Goal: Find specific fact: Find specific fact

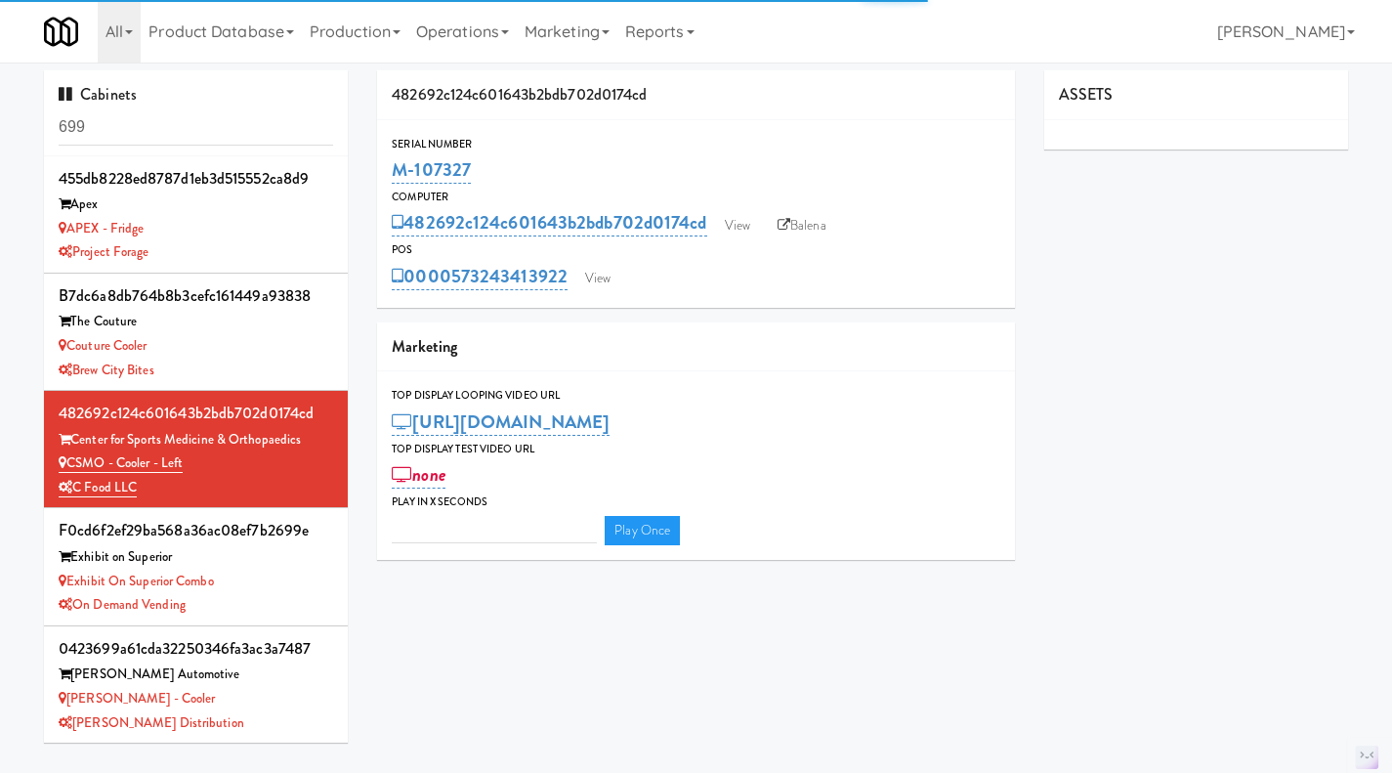
click at [148, 131] on input "699" at bounding box center [196, 127] width 274 height 36
type input "3"
click at [148, 131] on input "699" at bounding box center [196, 127] width 274 height 36
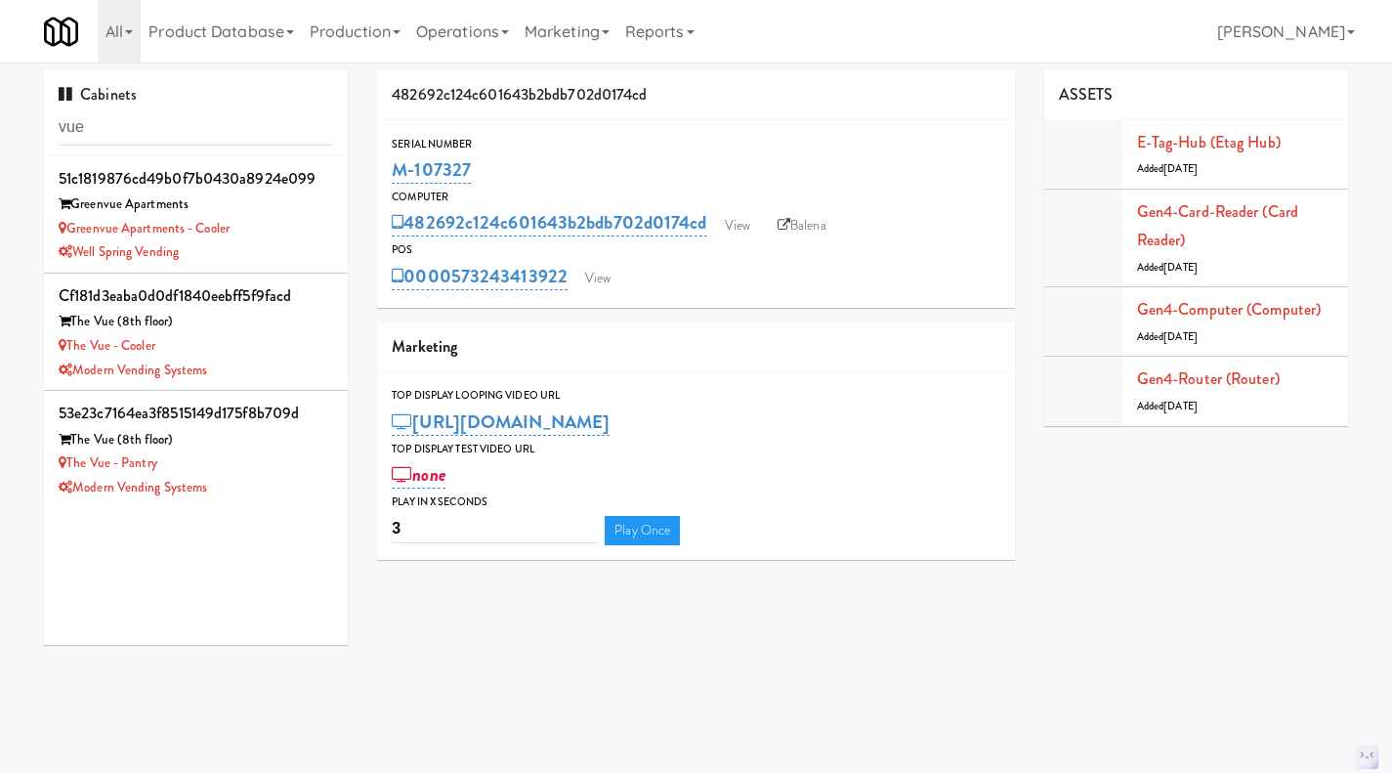
type input "vue"
click at [274, 349] on div "The Vue - Cooler" at bounding box center [196, 346] width 274 height 24
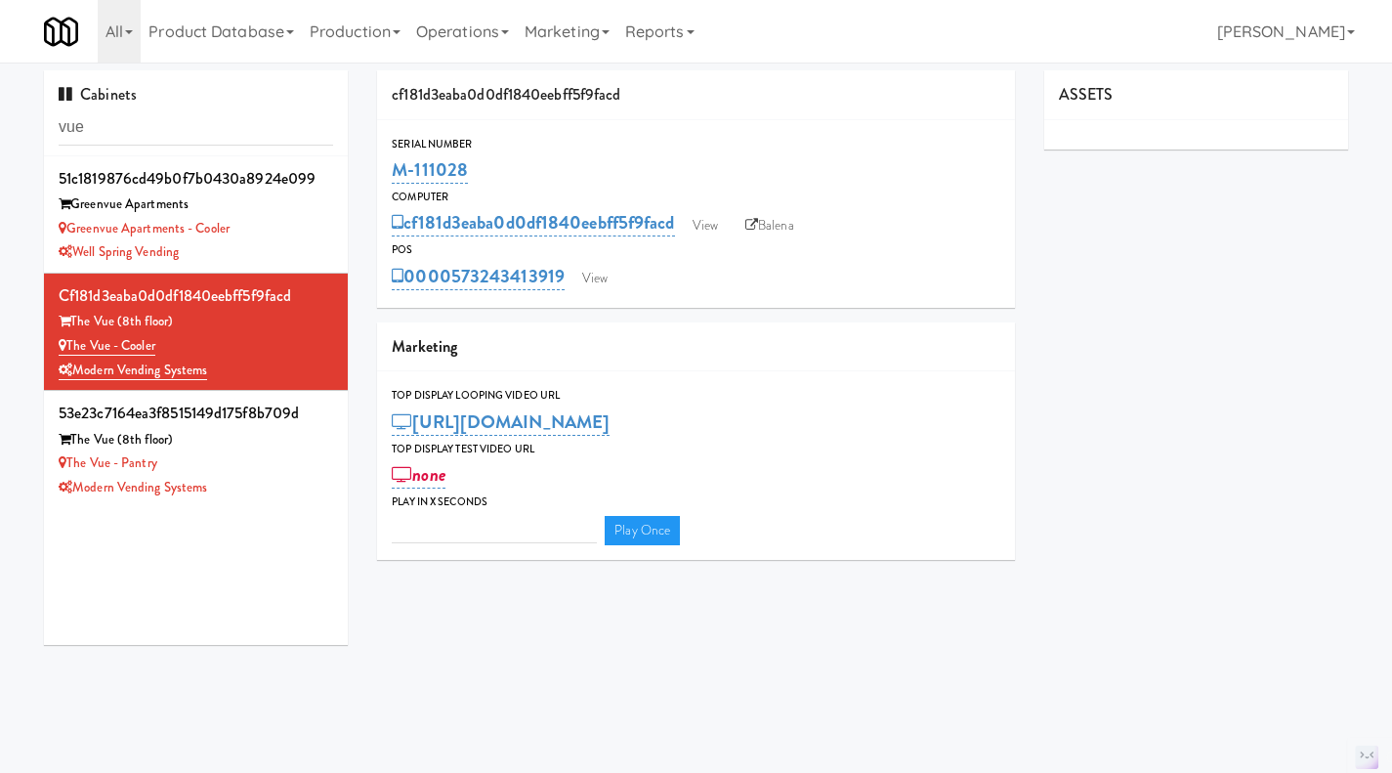
type input "3"
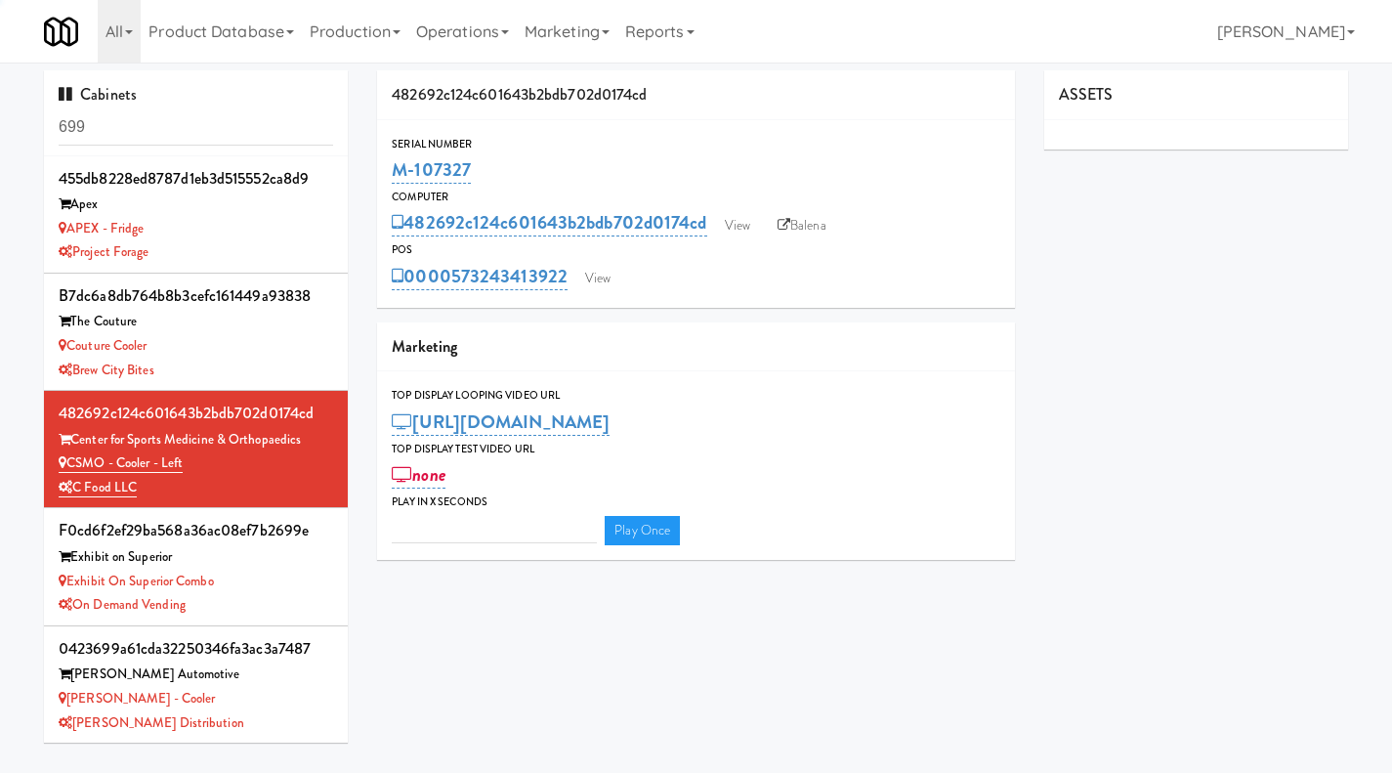
type input "3"
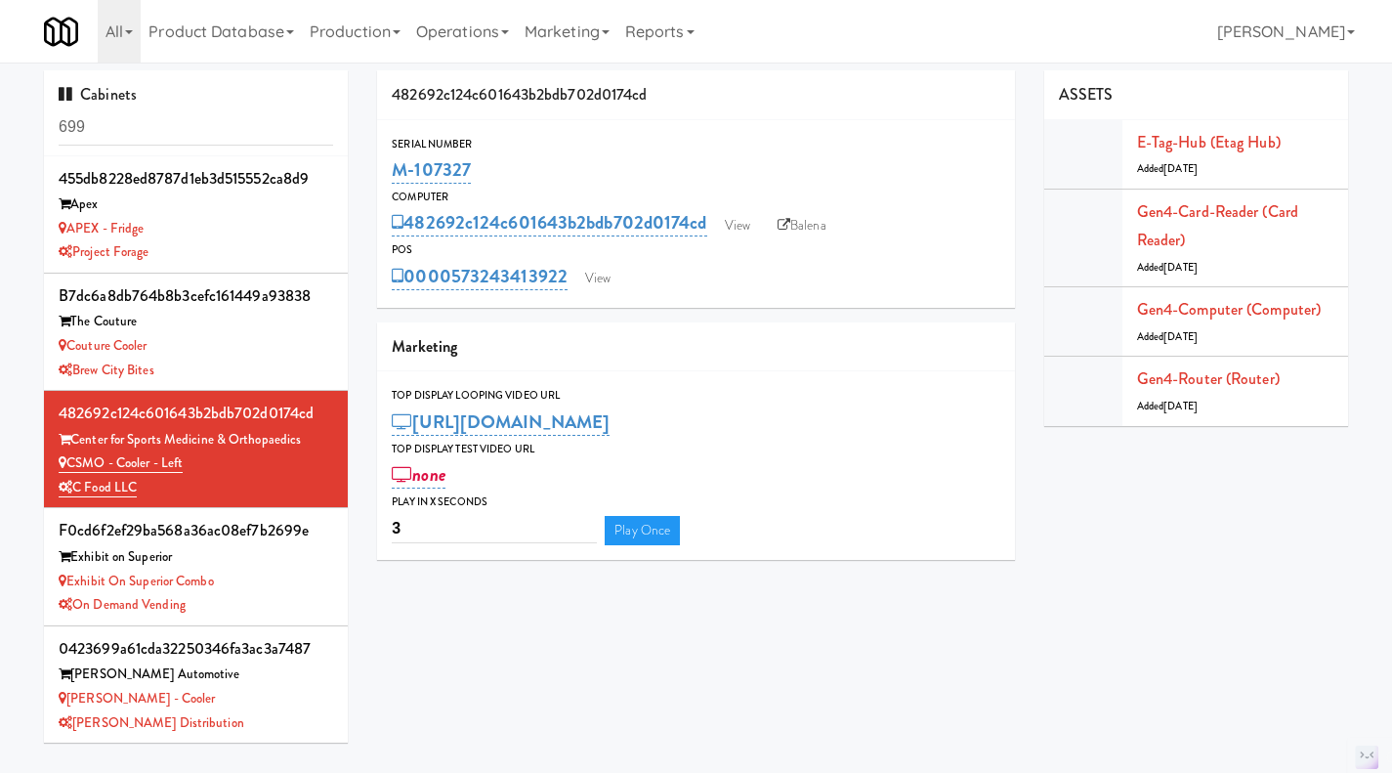
click at [169, 143] on input "699" at bounding box center [196, 127] width 274 height 36
click at [166, 141] on input "699" at bounding box center [196, 127] width 274 height 36
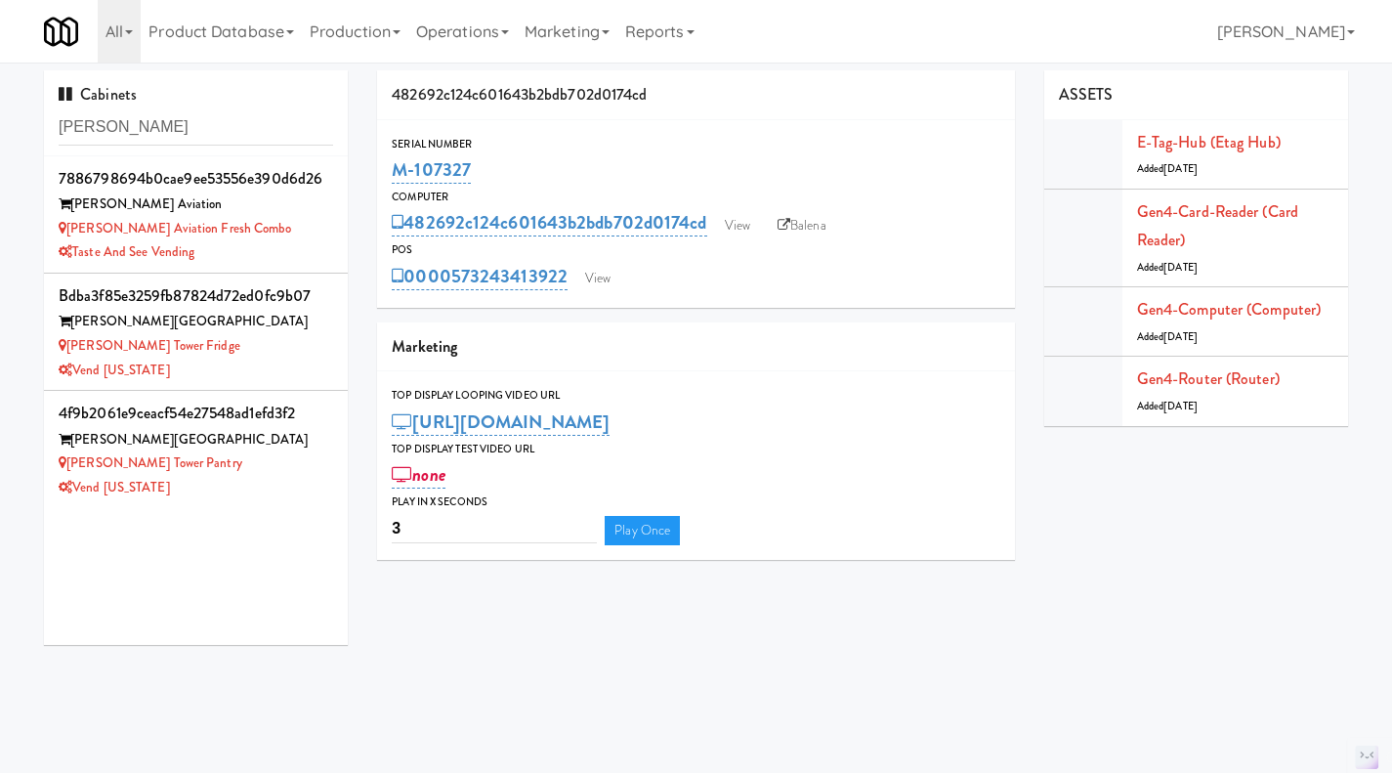
type input "archer"
click at [254, 332] on div "Archer Tower" at bounding box center [196, 322] width 274 height 24
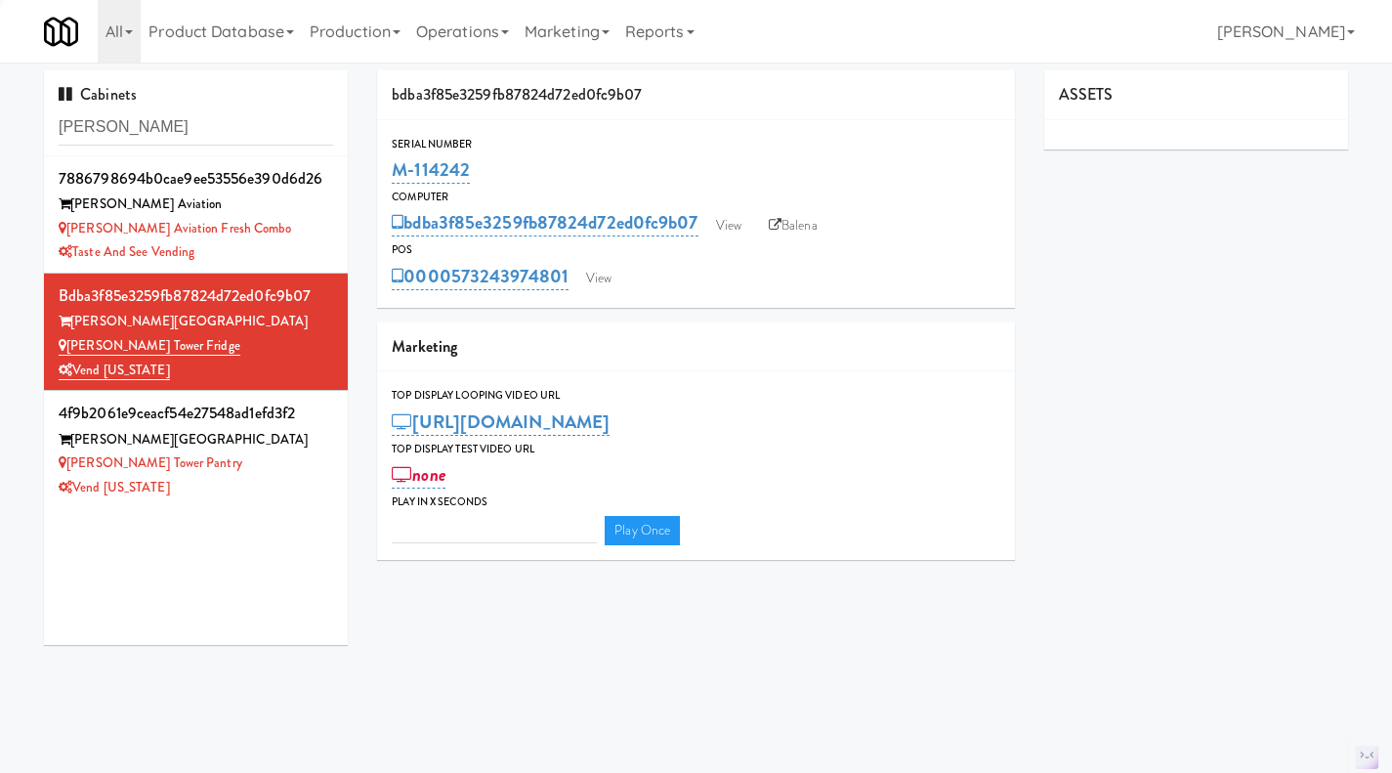
type input "3"
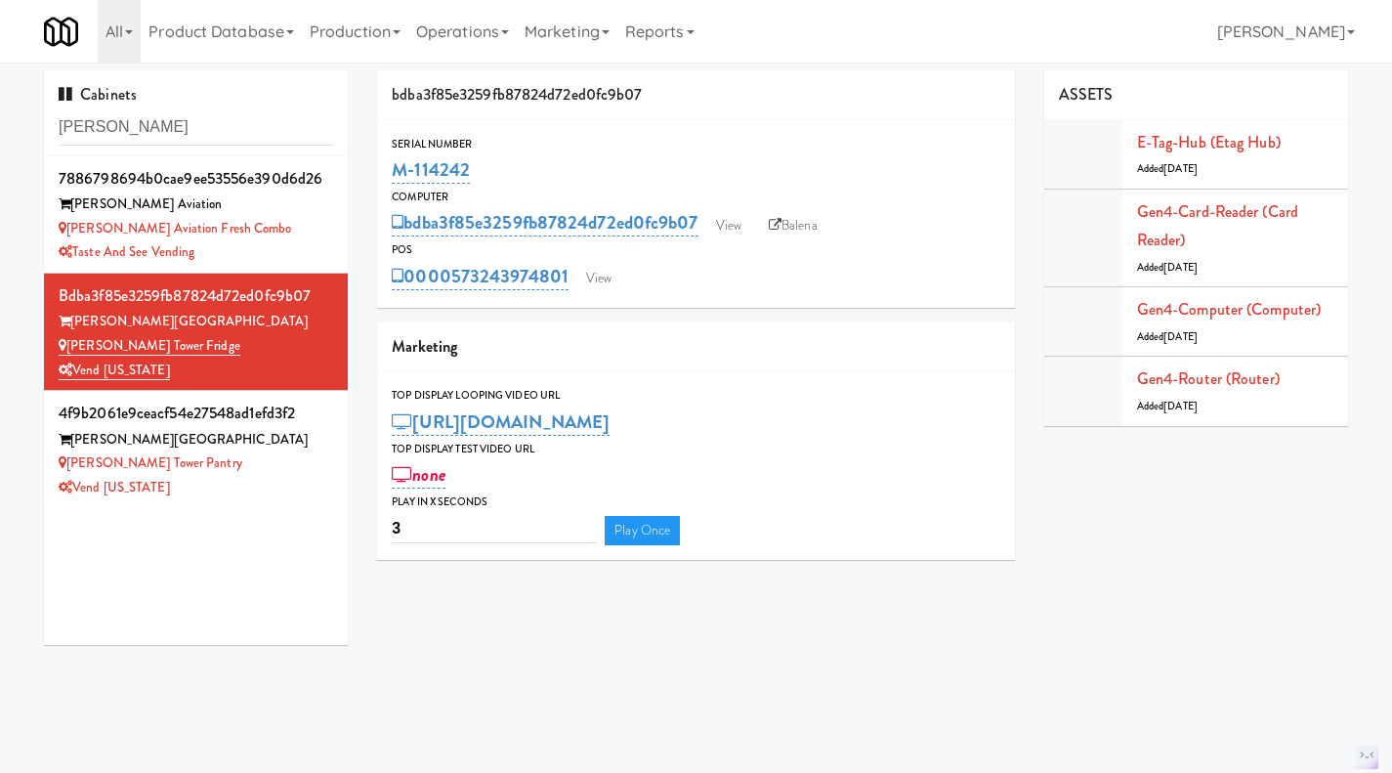
click at [255, 474] on div "Archer Tower Pantry" at bounding box center [196, 463] width 274 height 24
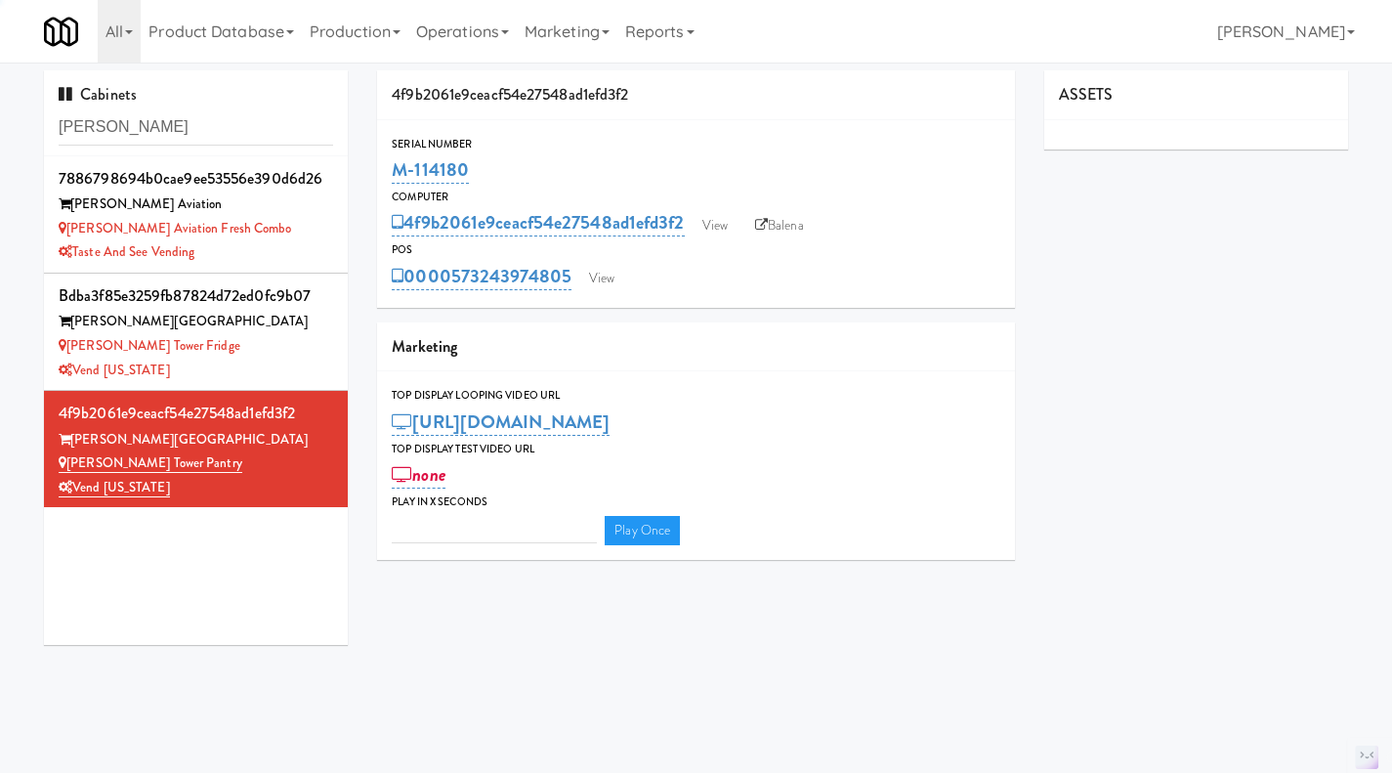
type input "3"
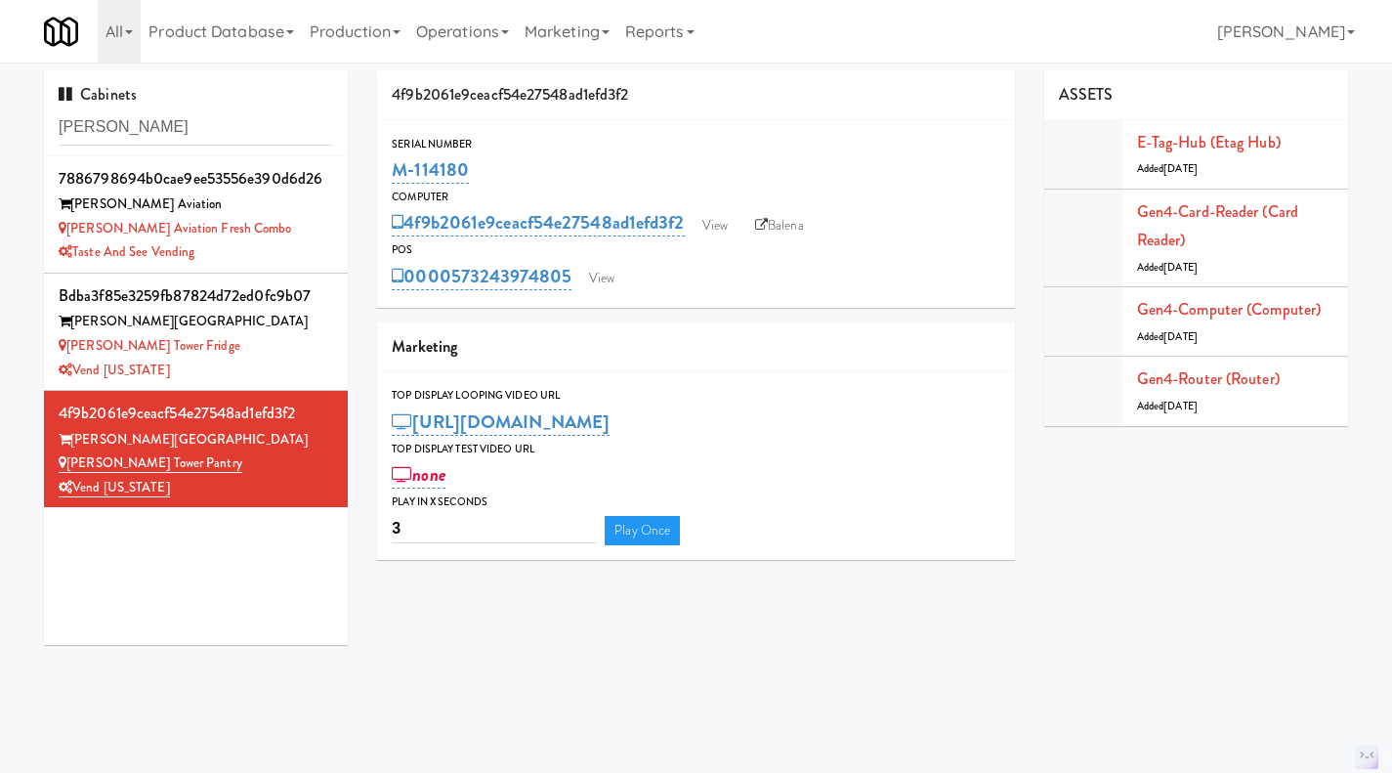
drag, startPoint x: 481, startPoint y: 173, endPoint x: 392, endPoint y: 172, distance: 89.9
click at [392, 172] on div "M-114180" at bounding box center [696, 169] width 608 height 33
copy link "M-114180"
click at [281, 345] on div "Archer Tower Fridge" at bounding box center [196, 346] width 274 height 24
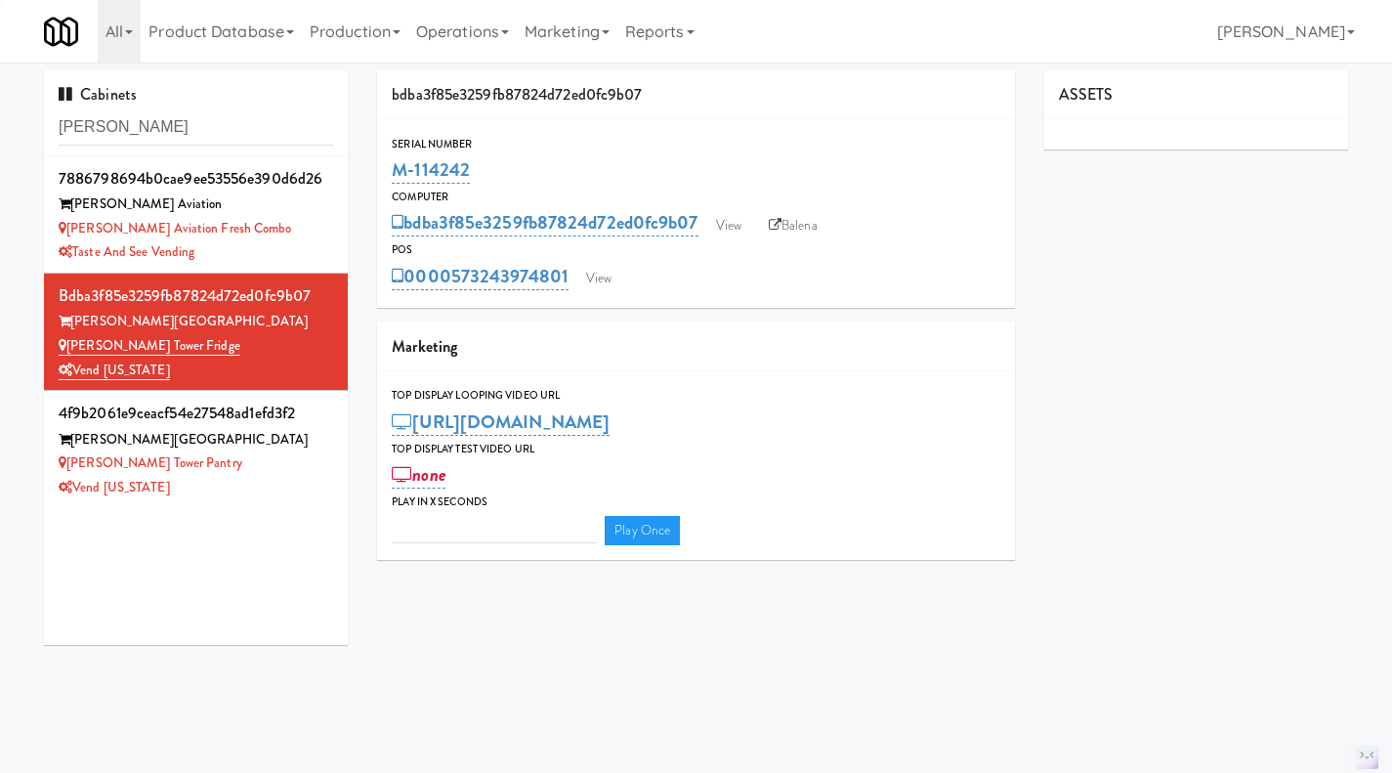
type input "3"
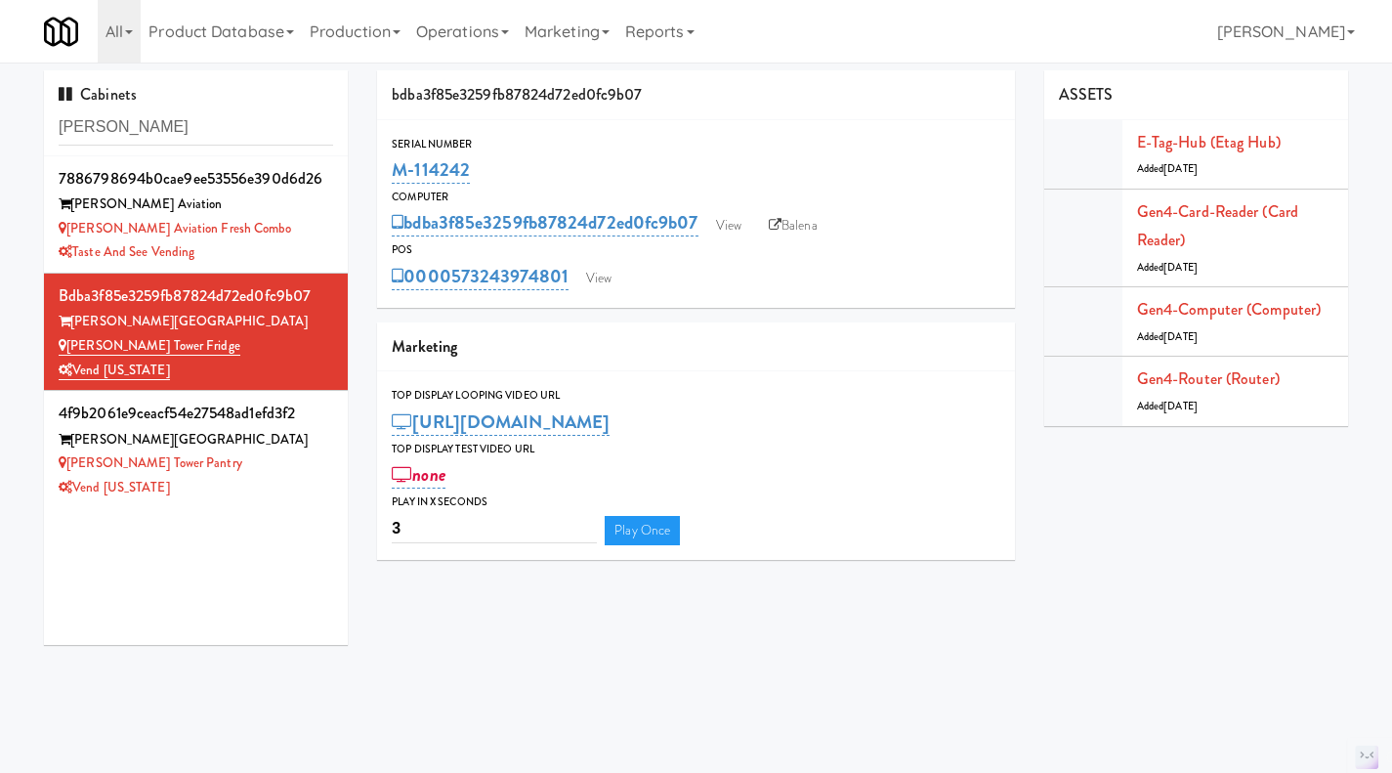
drag, startPoint x: 485, startPoint y: 173, endPoint x: 369, endPoint y: 173, distance: 116.2
click at [369, 173] on div "bdba3f85e3259fb87824d72ed0fc9b07 Serial Number M-114242 Computer bdba3f85e3259f…" at bounding box center [695, 322] width 667 height 504
copy link "M-114242"
click at [277, 480] on div "Vend [US_STATE]" at bounding box center [196, 488] width 274 height 24
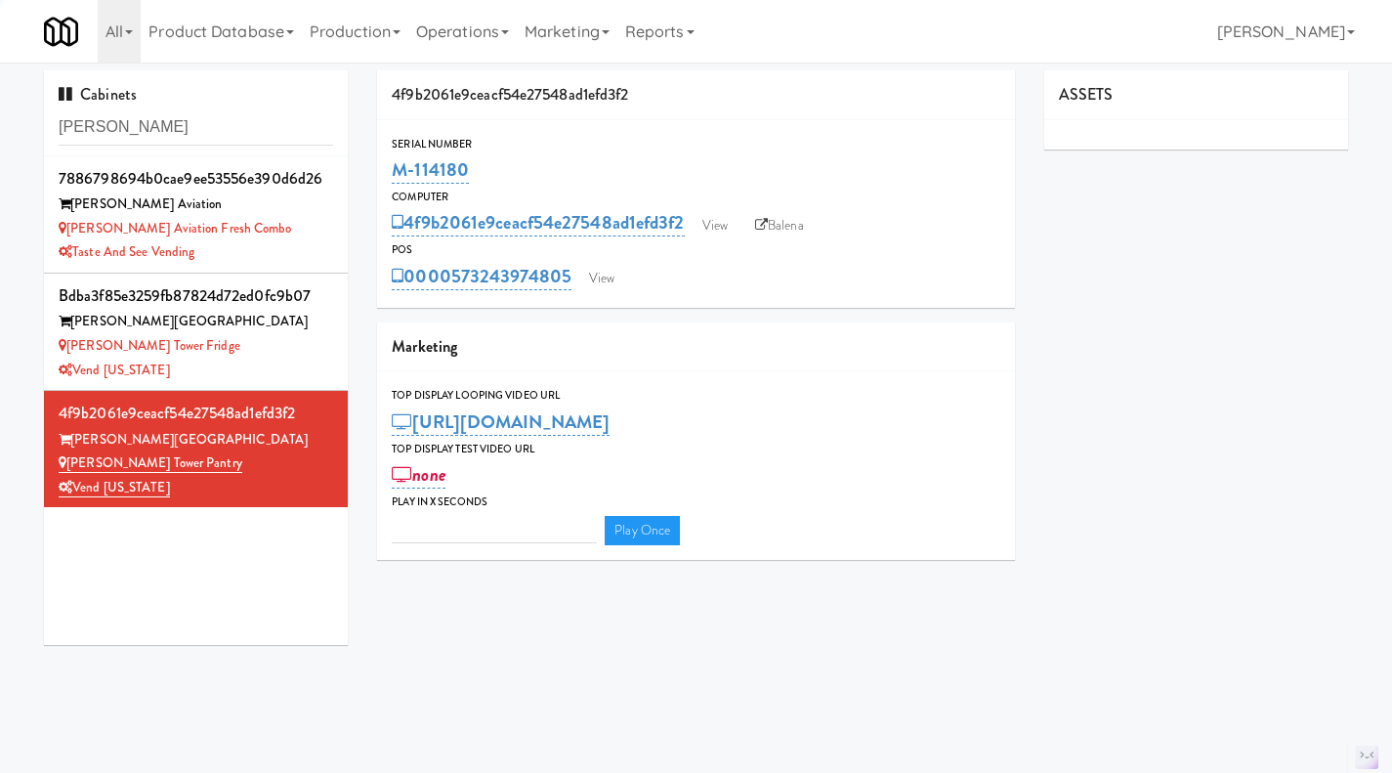
type input "3"
